Goal: Task Accomplishment & Management: Use online tool/utility

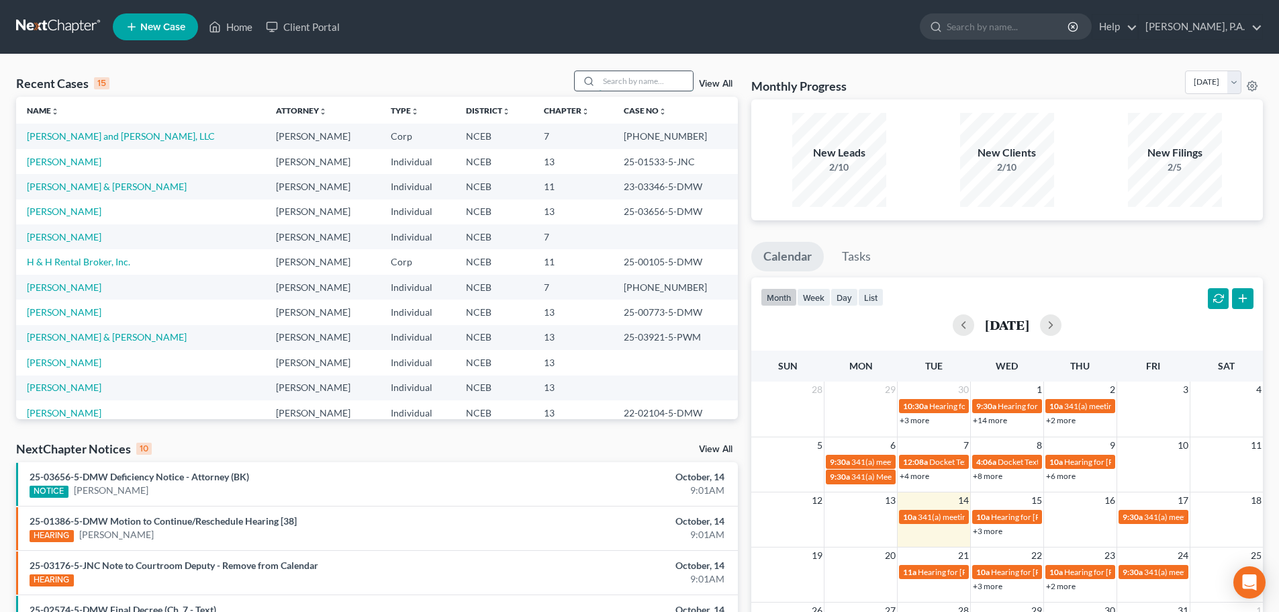
click at [615, 86] on input "search" at bounding box center [646, 80] width 94 height 19
click at [323, 20] on link "Client Portal" at bounding box center [302, 27] width 87 height 24
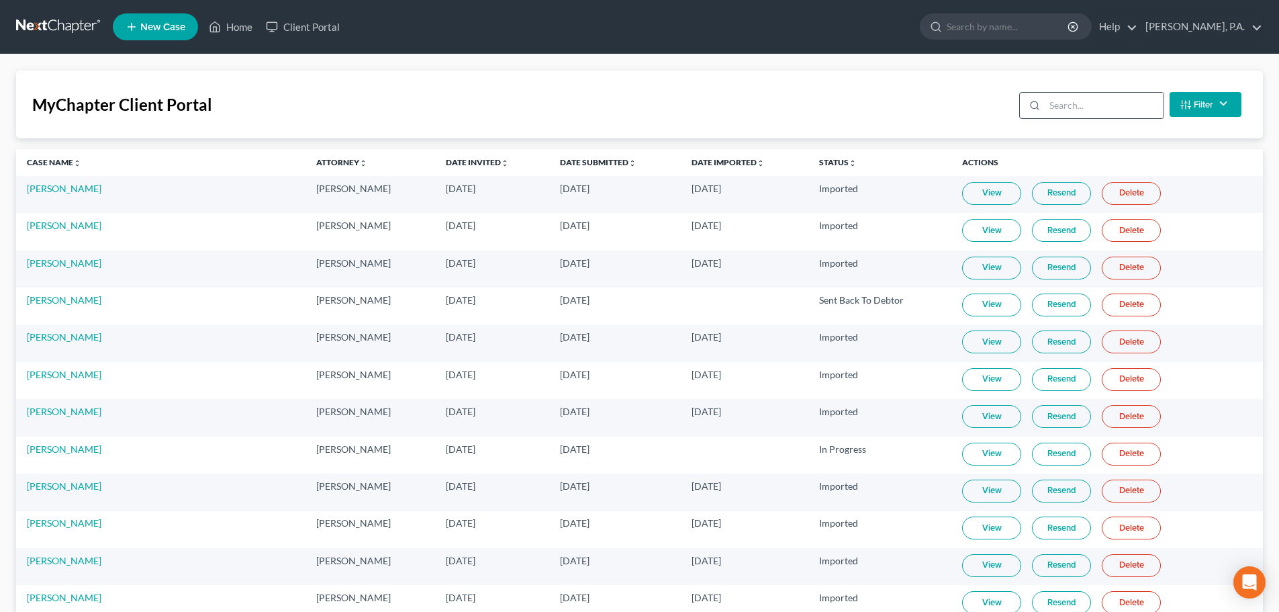
click at [1038, 116] on div at bounding box center [1032, 106] width 25 height 26
click at [1053, 108] on input "search" at bounding box center [1104, 106] width 119 height 26
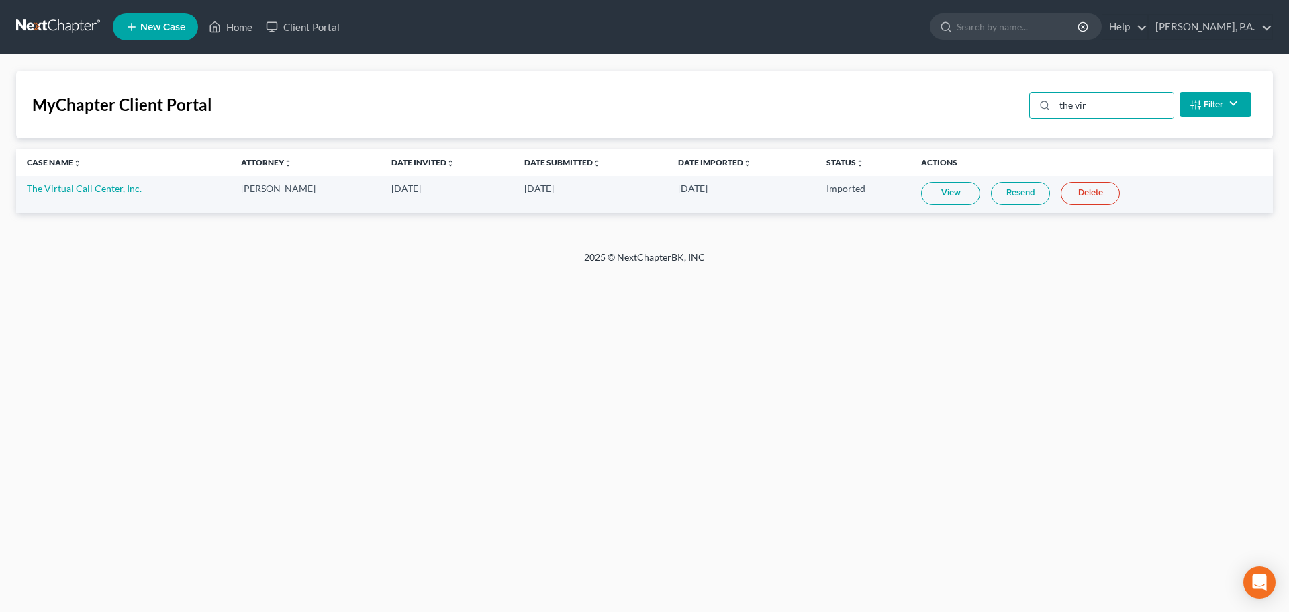
type input "the vir"
click at [960, 191] on link "View" at bounding box center [950, 193] width 59 height 23
click at [52, 24] on link at bounding box center [59, 27] width 86 height 24
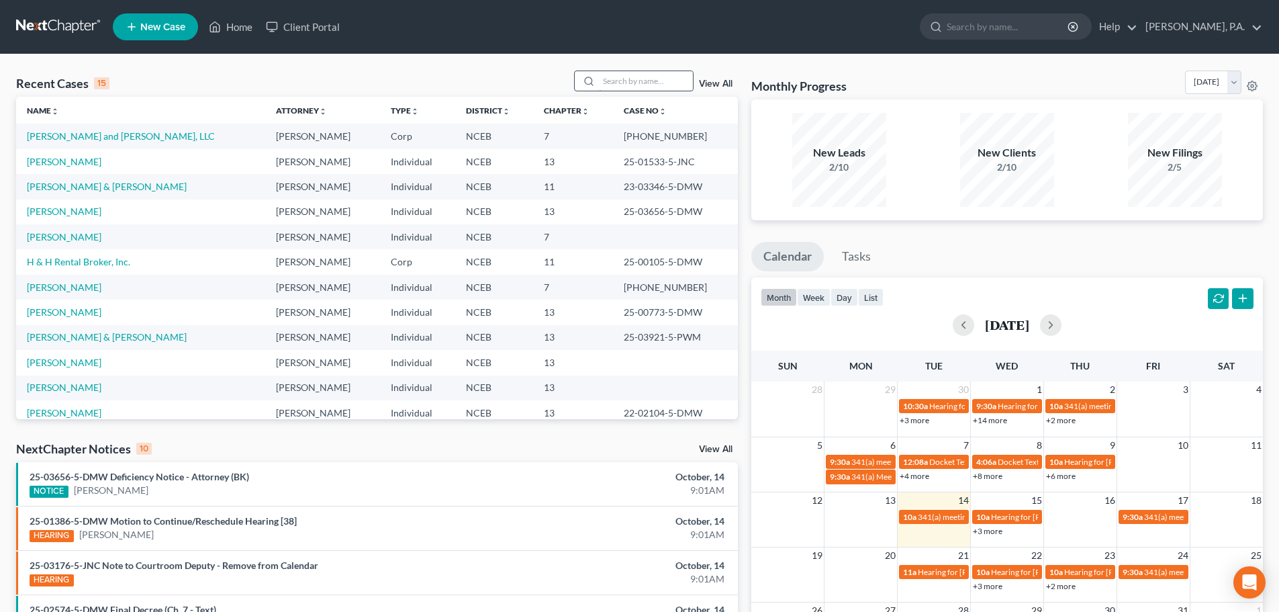
click at [604, 86] on input "search" at bounding box center [646, 80] width 94 height 19
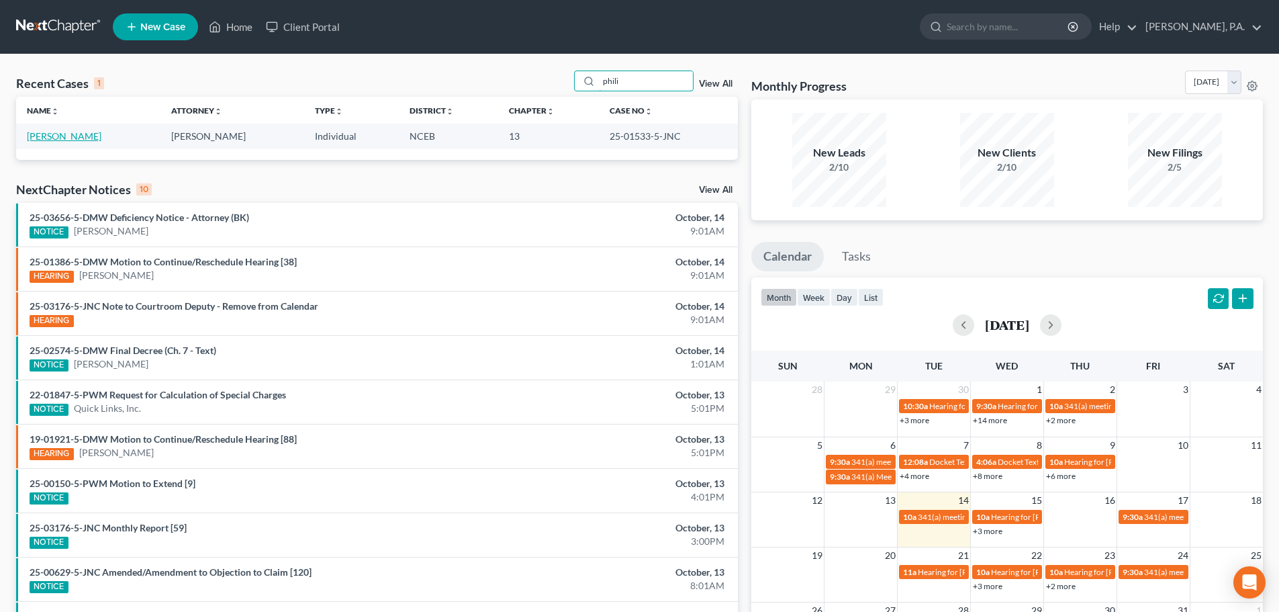
type input "phili"
click at [74, 132] on link "Philippon, Paul" at bounding box center [64, 135] width 75 height 11
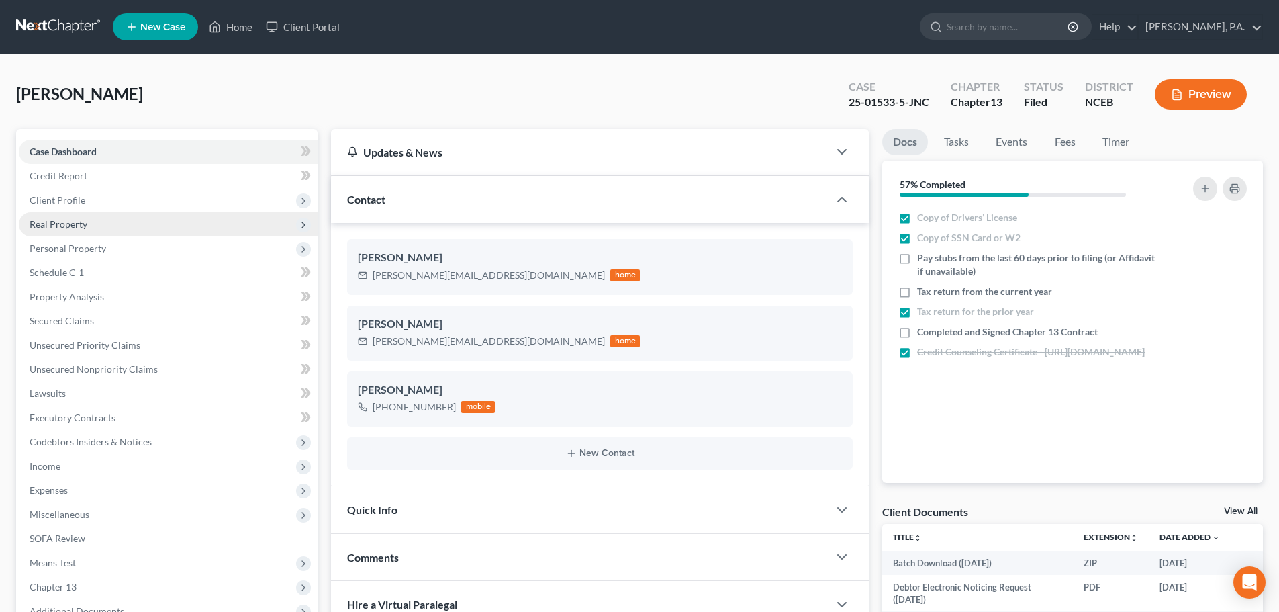
click at [56, 226] on span "Real Property" at bounding box center [59, 223] width 58 height 11
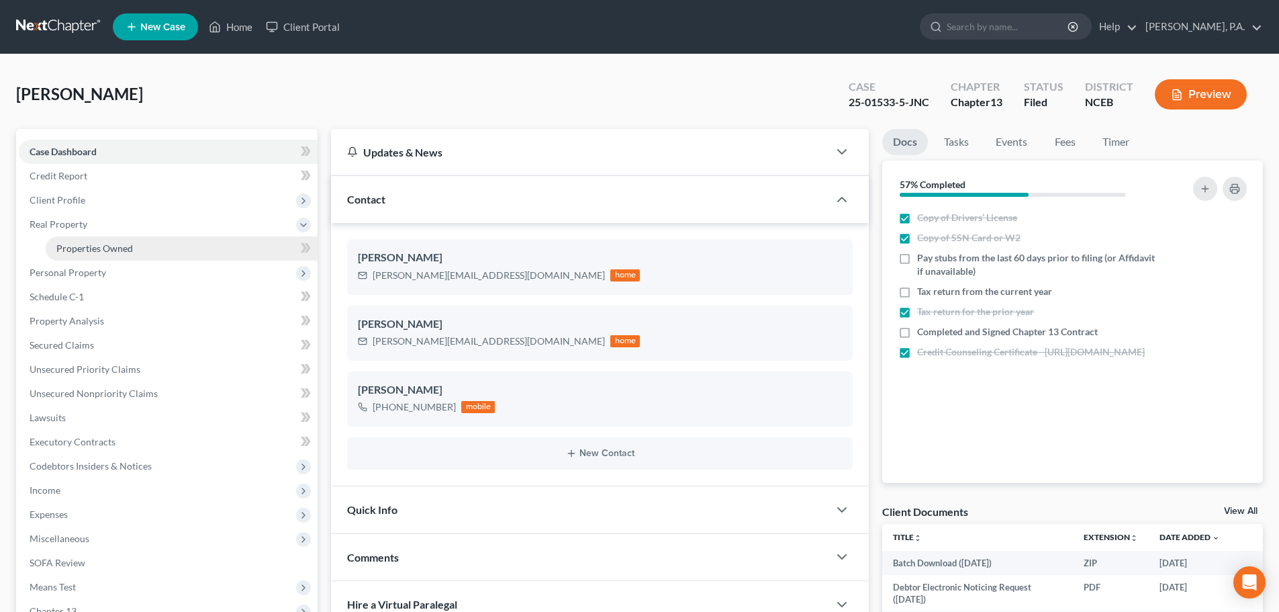
click at [73, 245] on span "Properties Owned" at bounding box center [94, 247] width 77 height 11
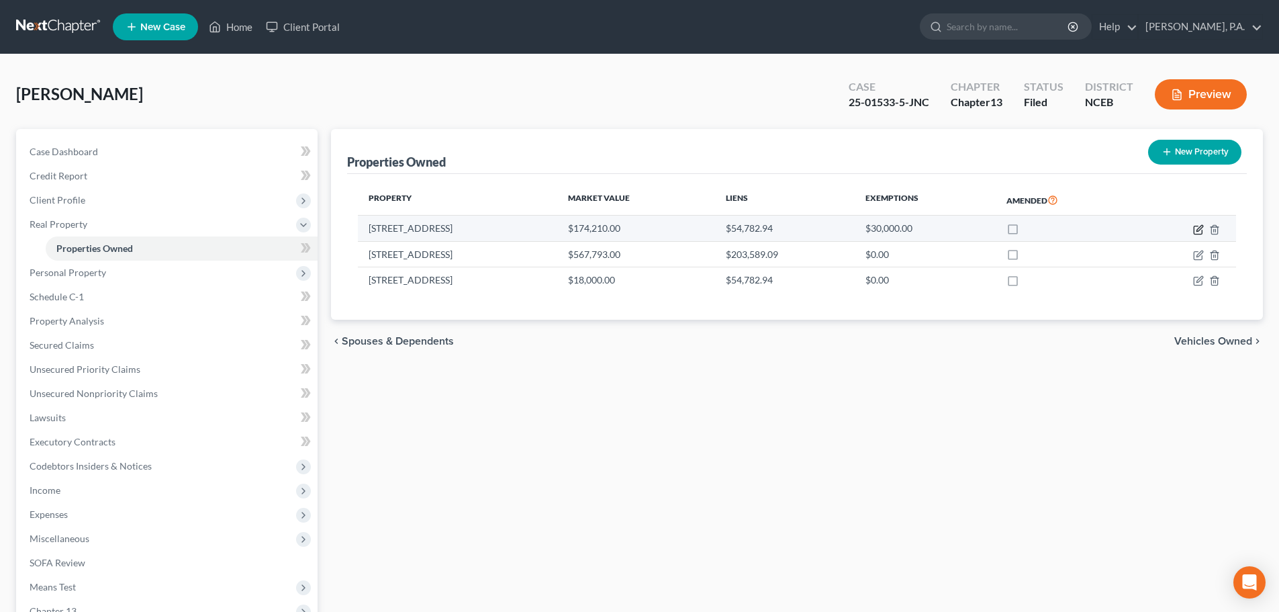
click at [1193, 227] on icon "button" at bounding box center [1198, 229] width 11 height 11
select select "28"
select select "0"
select select "48"
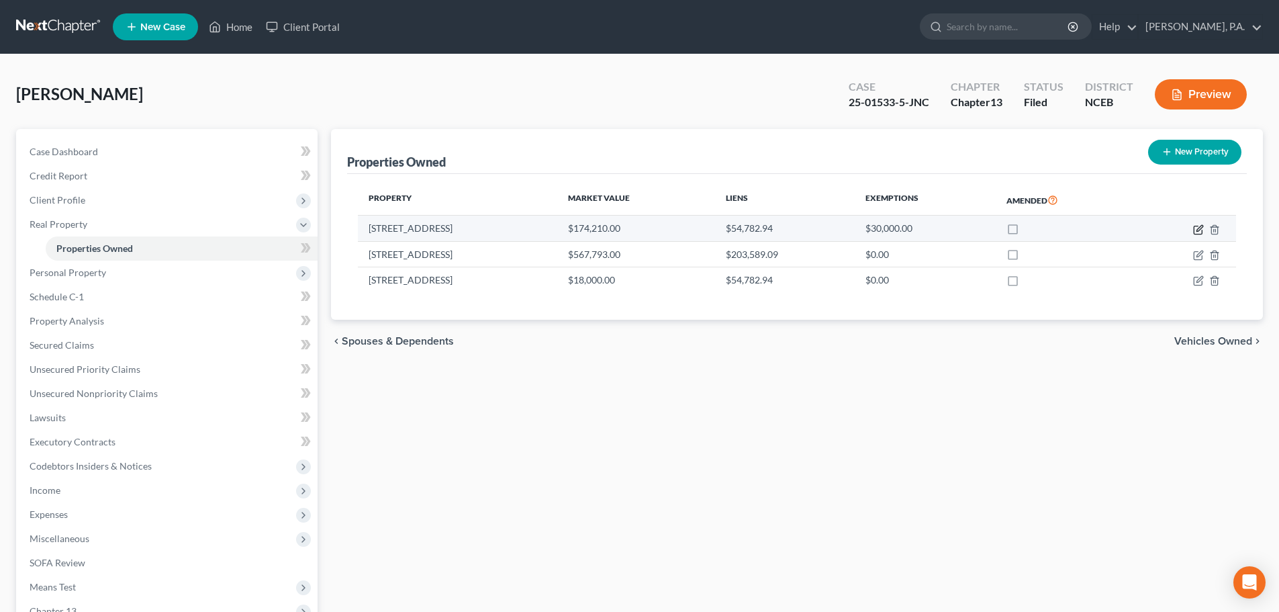
select select "0"
select select "2"
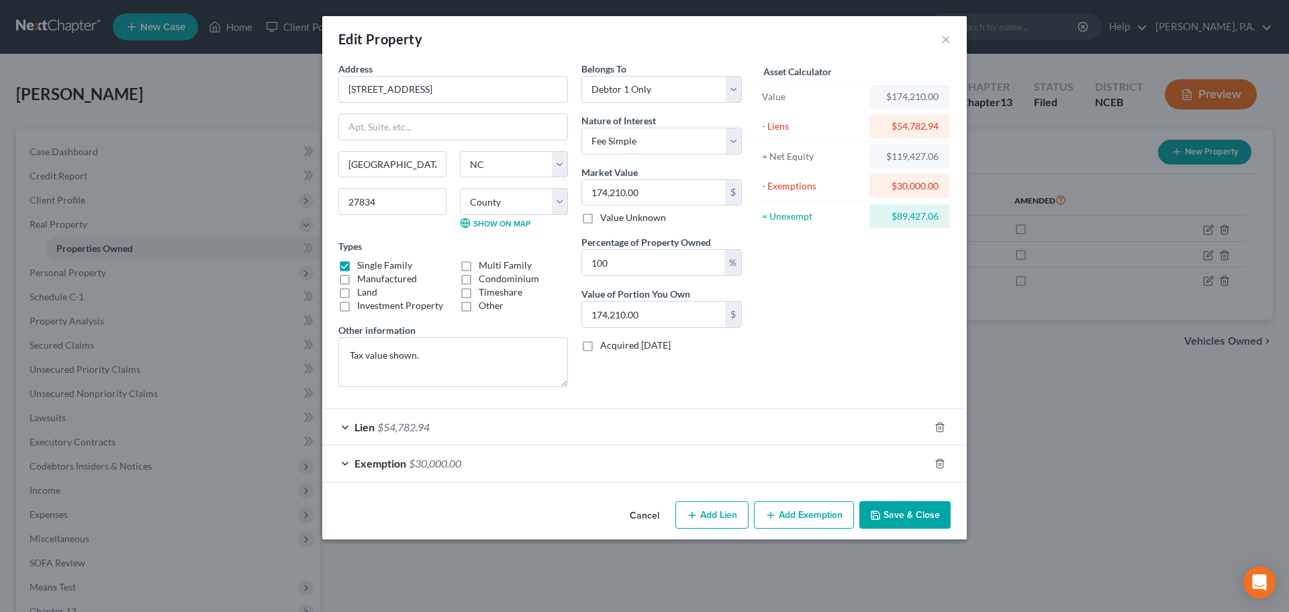
click at [817, 427] on div "Lien $54,782.94" at bounding box center [625, 427] width 607 height 36
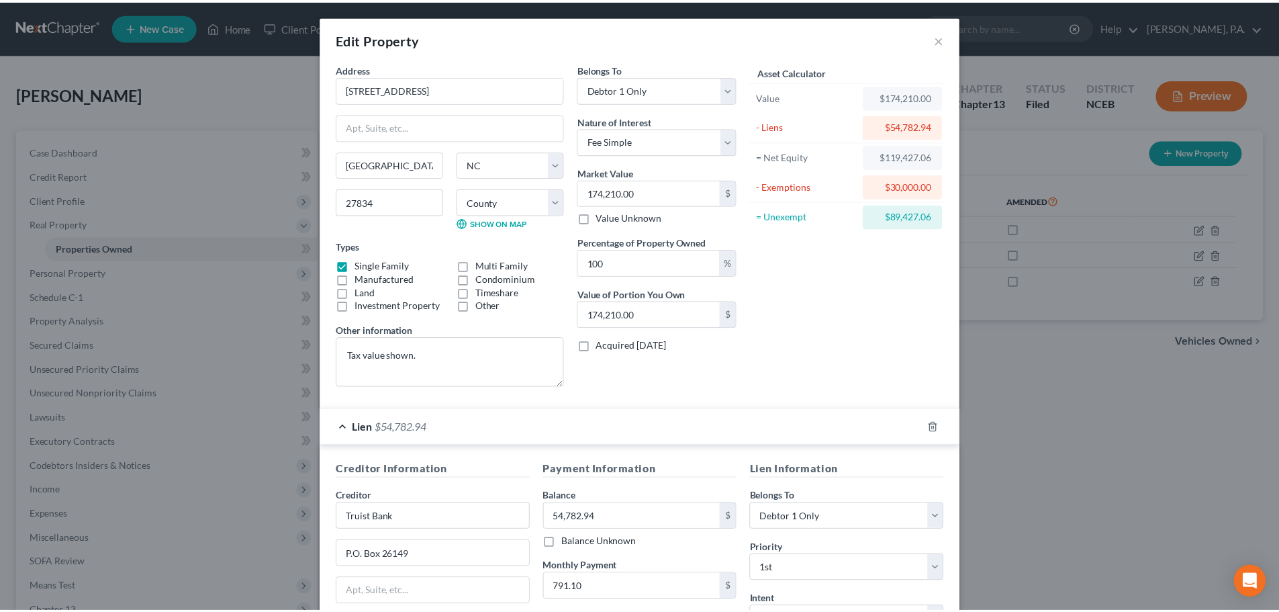
scroll to position [241, 0]
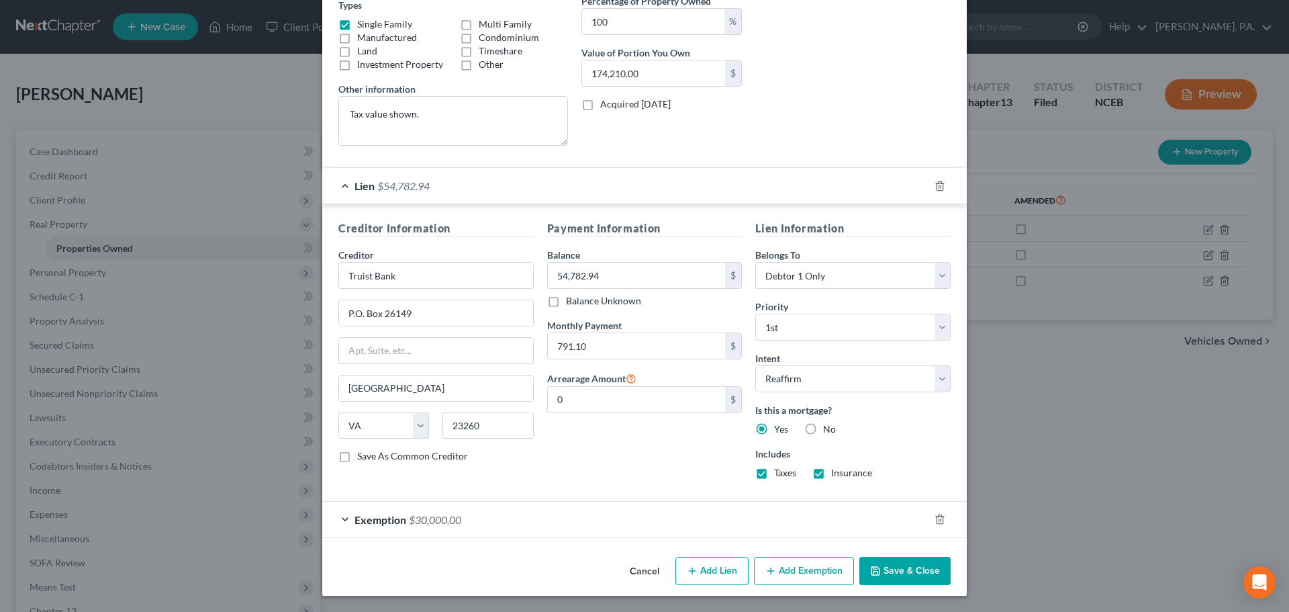
click at [639, 570] on button "Cancel" at bounding box center [644, 571] width 51 height 27
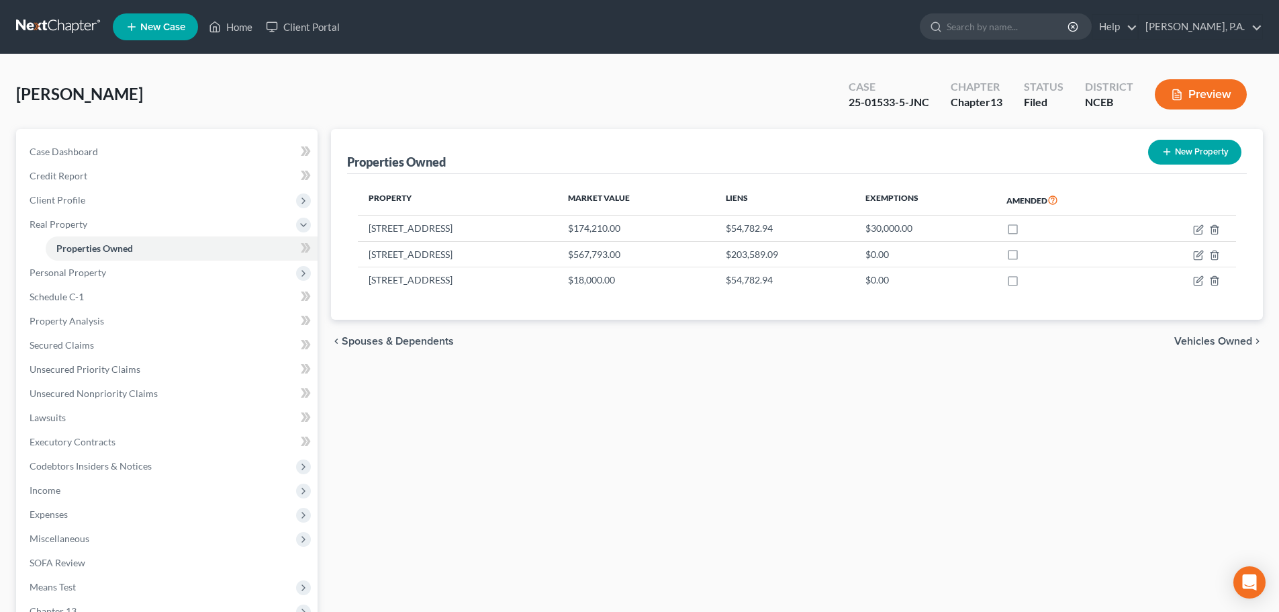
click at [96, 27] on link at bounding box center [59, 27] width 86 height 24
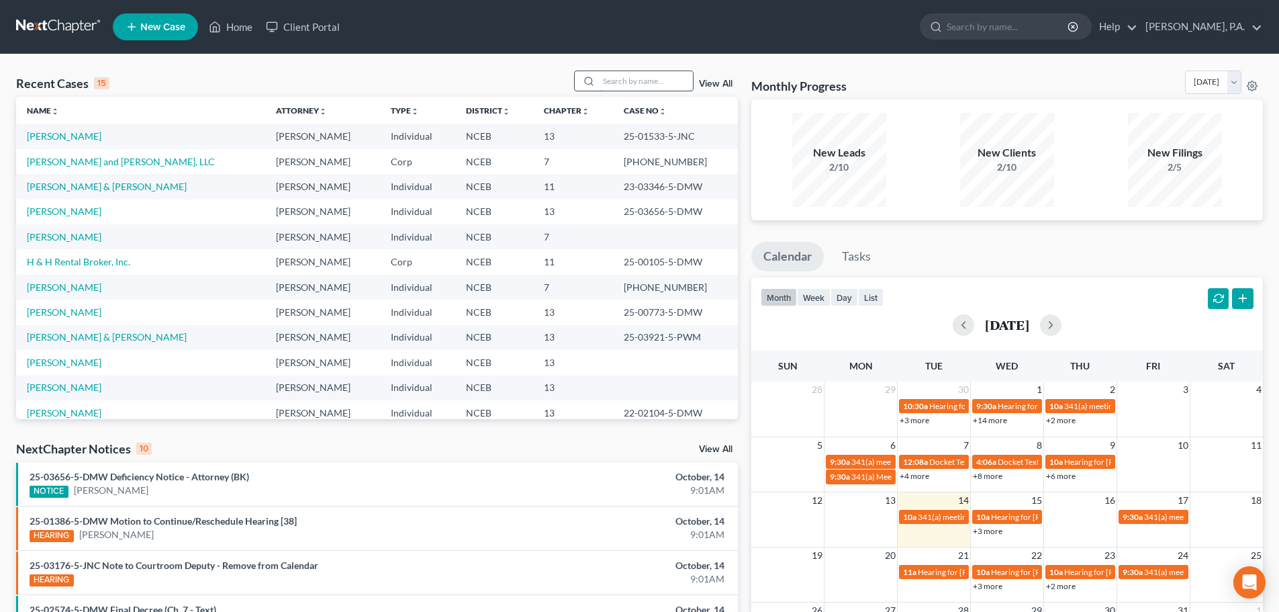
click at [629, 73] on input "search" at bounding box center [646, 80] width 94 height 19
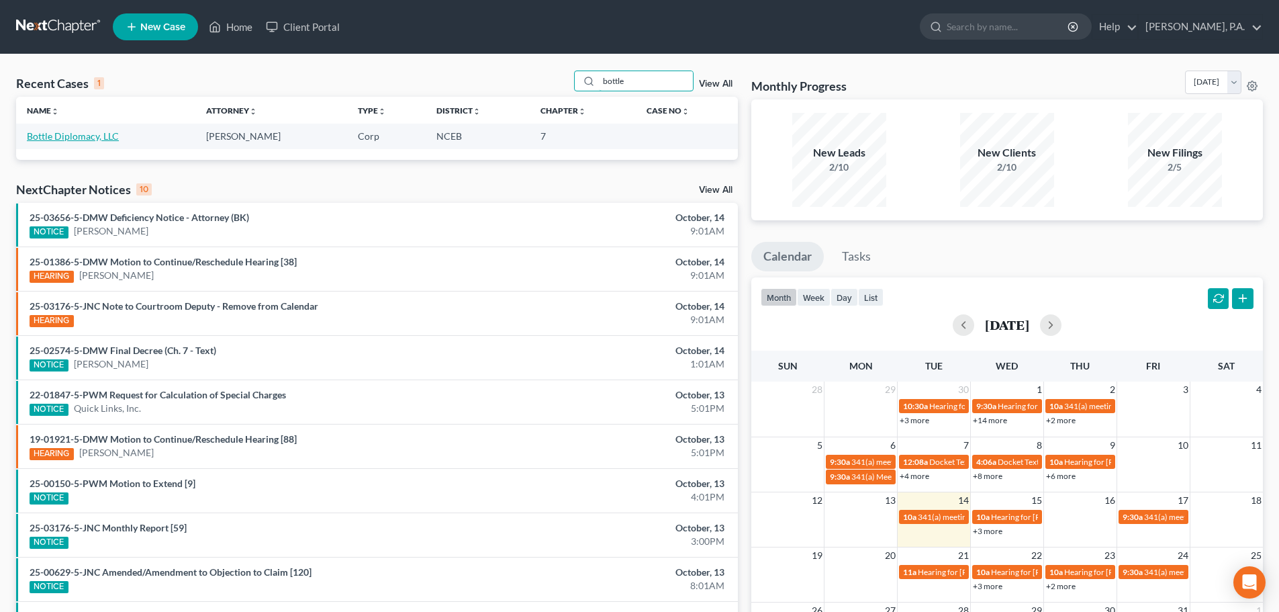
type input "bottle"
click at [83, 133] on link "Bottle Diplomacy, LLC" at bounding box center [73, 135] width 92 height 11
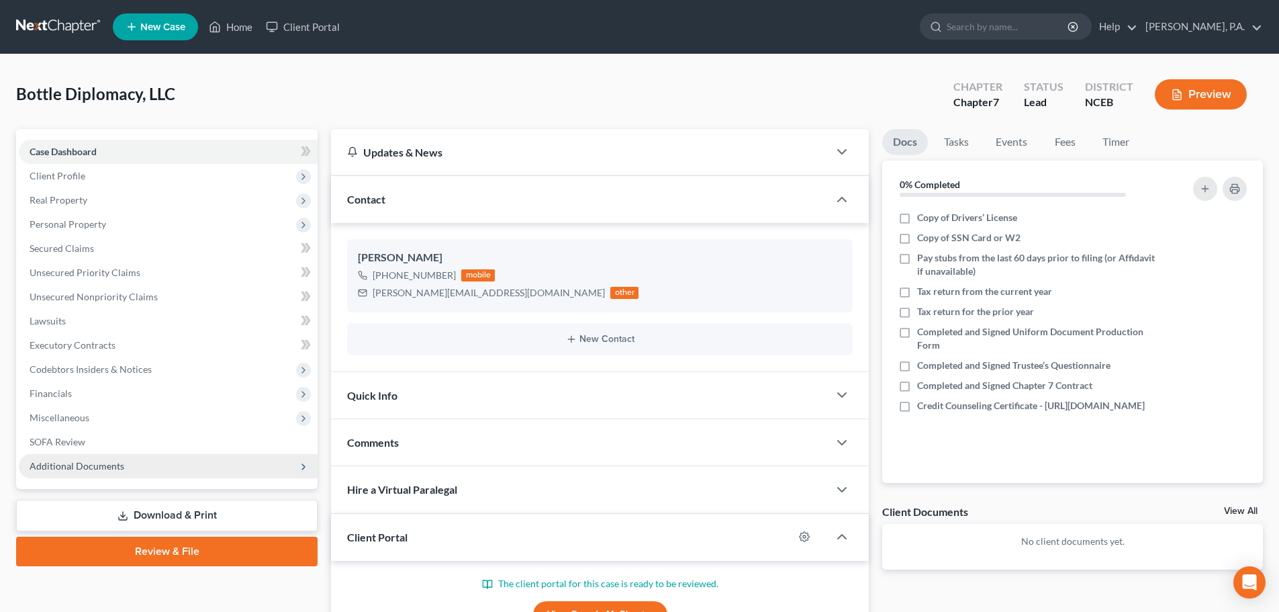
click at [181, 469] on span "Additional Documents" at bounding box center [168, 466] width 299 height 24
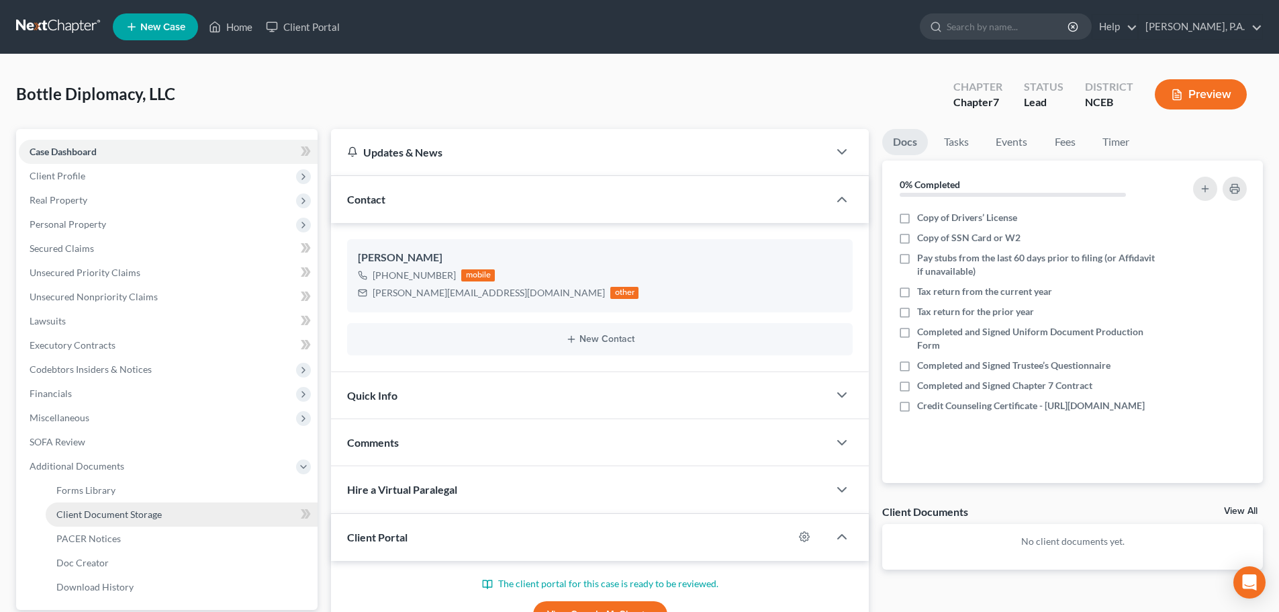
click at [196, 514] on link "Client Document Storage" at bounding box center [182, 514] width 272 height 24
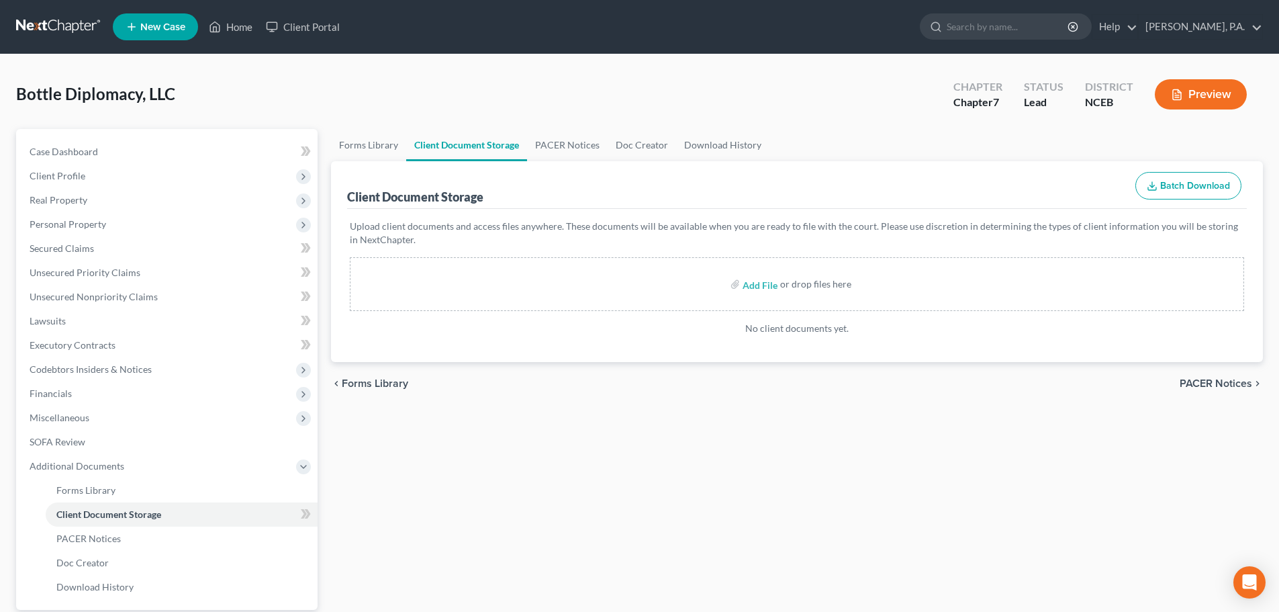
click at [58, 36] on link at bounding box center [59, 27] width 86 height 24
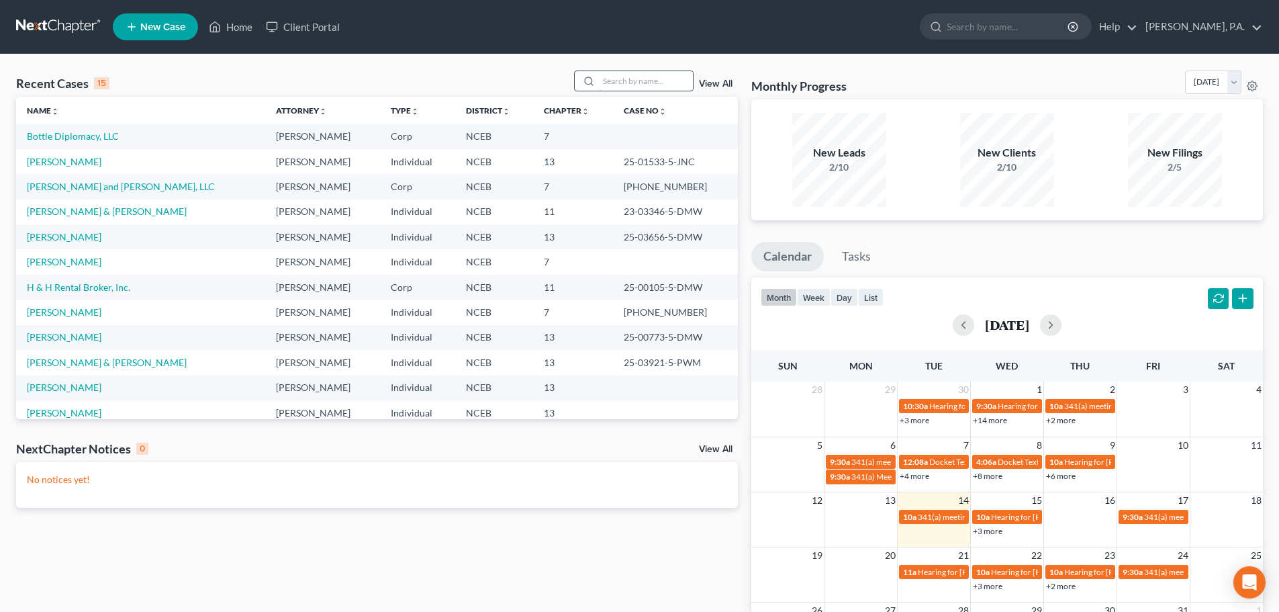
click at [602, 77] on input "search" at bounding box center [646, 80] width 94 height 19
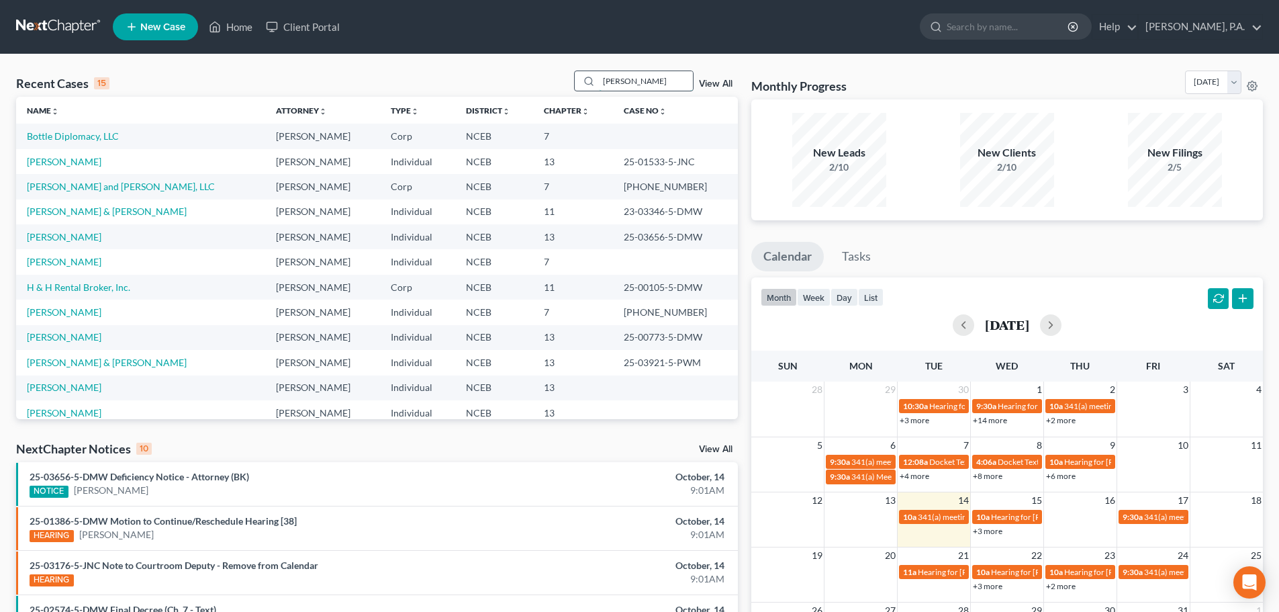
type input "[PERSON_NAME]"
